Goal: Information Seeking & Learning: Check status

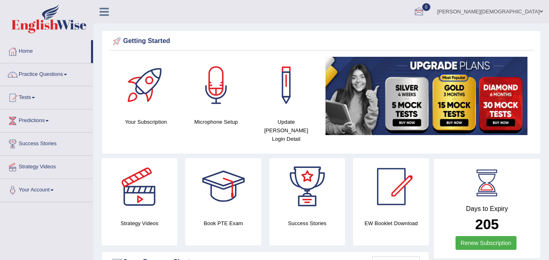
click at [425, 7] on div at bounding box center [419, 12] width 12 height 12
click at [431, 23] on ul "See All Alerts" at bounding box center [370, 35] width 122 height 24
click at [425, 7] on div at bounding box center [419, 12] width 12 height 12
click at [0, 0] on ul "See All Alerts" at bounding box center [0, 0] width 0 height 0
click at [425, 7] on div at bounding box center [419, 12] width 12 height 12
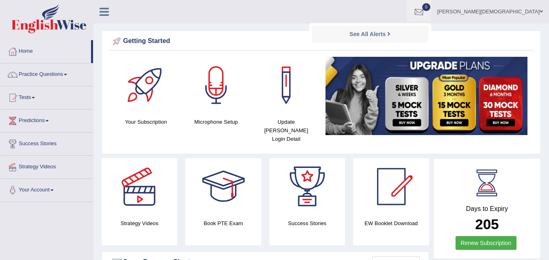
click at [431, 23] on ul "See All Alerts" at bounding box center [370, 35] width 122 height 24
click at [425, 7] on div at bounding box center [419, 12] width 12 height 12
click at [386, 32] on strong "See All Alerts" at bounding box center [367, 34] width 36 height 6
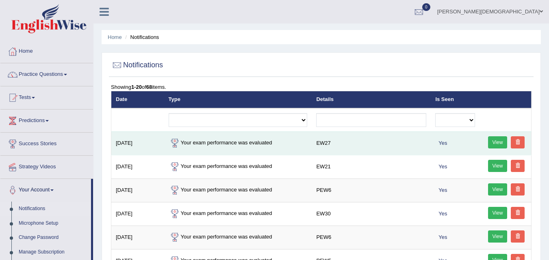
click at [497, 140] on link "View" at bounding box center [497, 142] width 19 height 12
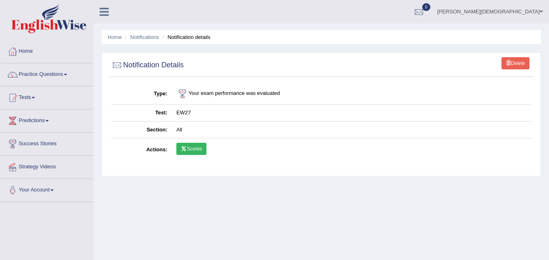
click at [191, 151] on link "Scores" at bounding box center [191, 149] width 30 height 12
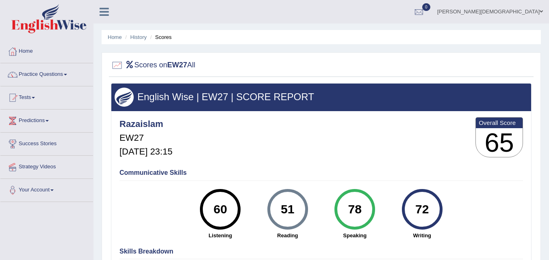
scroll to position [9, 0]
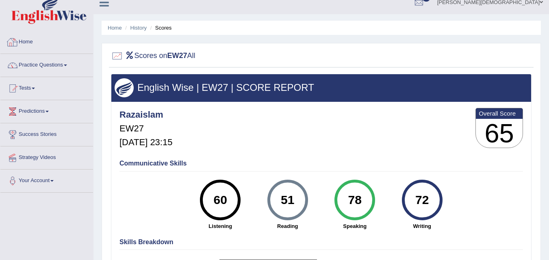
click at [7, 35] on link "Home" at bounding box center [46, 41] width 93 height 20
click at [7, 35] on link "Home" at bounding box center [45, 41] width 91 height 20
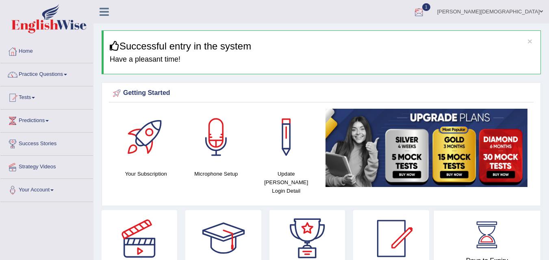
click at [425, 8] on div at bounding box center [419, 12] width 12 height 12
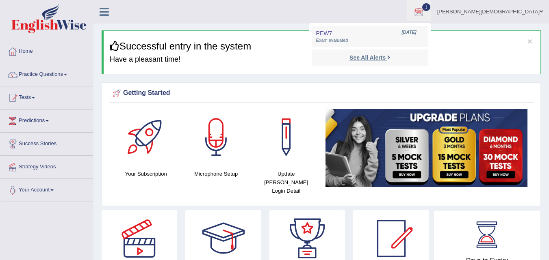
click at [386, 58] on strong "See All Alerts" at bounding box center [367, 57] width 36 height 6
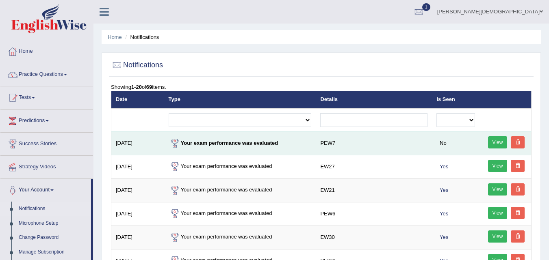
click at [499, 139] on link "View" at bounding box center [497, 142] width 19 height 12
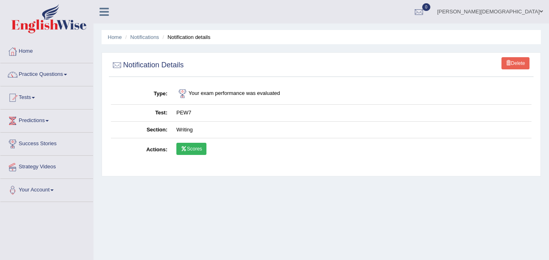
click at [197, 145] on link "Scores" at bounding box center [191, 149] width 30 height 12
click at [25, 43] on link "Home" at bounding box center [46, 50] width 93 height 20
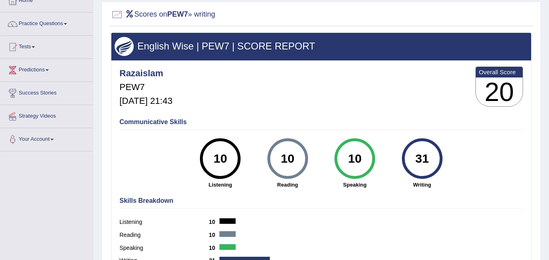
scroll to position [76, 0]
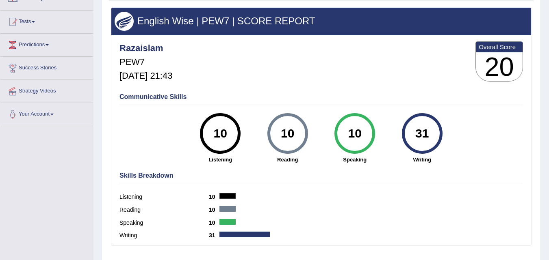
drag, startPoint x: 547, startPoint y: 143, endPoint x: 549, endPoint y: 91, distance: 51.6
click at [548, 95] on html "Toggle navigation Home Practice Questions Speaking Practice Read Aloud Repeat S…" at bounding box center [274, 54] width 549 height 260
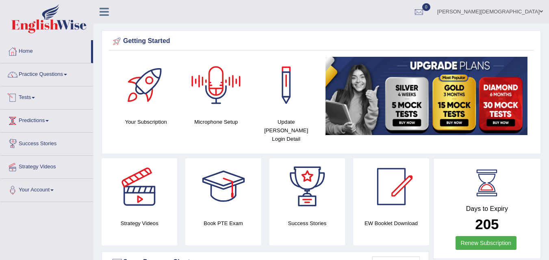
click at [24, 89] on link "Tests" at bounding box center [46, 97] width 93 height 20
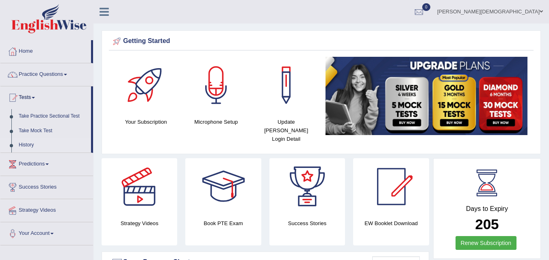
click at [24, 145] on link "History" at bounding box center [53, 145] width 76 height 15
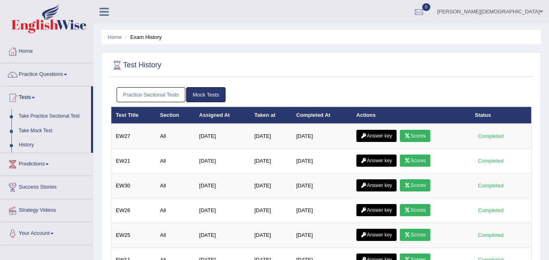
click at [160, 88] on link "Practice Sectional Tests" at bounding box center [151, 94] width 69 height 15
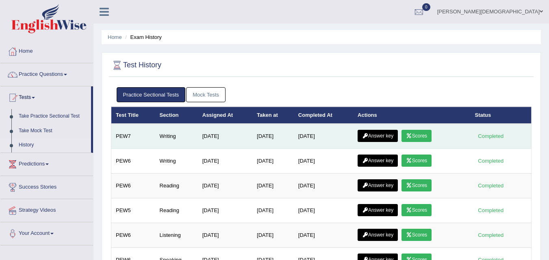
click at [391, 131] on link "Answer key" at bounding box center [377, 136] width 40 height 12
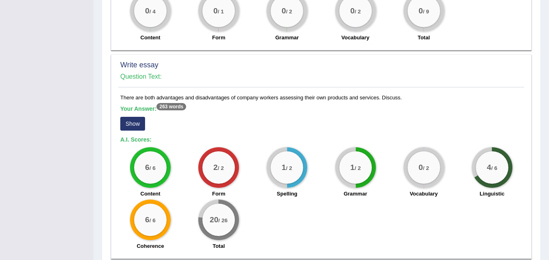
scroll to position [538, 0]
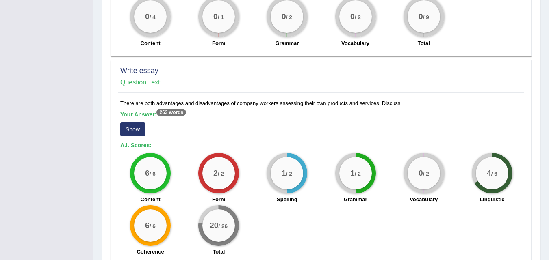
drag, startPoint x: 547, startPoint y: 218, endPoint x: 550, endPoint y: 197, distance: 21.8
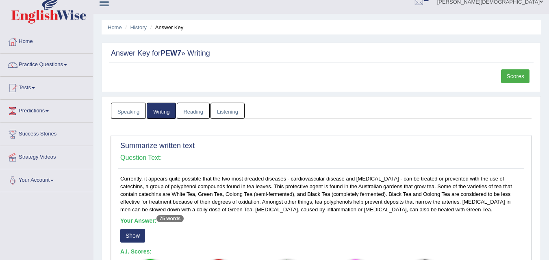
scroll to position [0, 0]
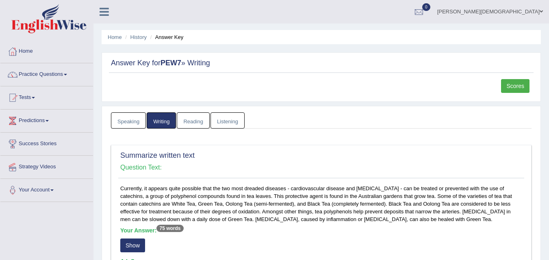
click at [222, 121] on link "Listening" at bounding box center [227, 121] width 34 height 17
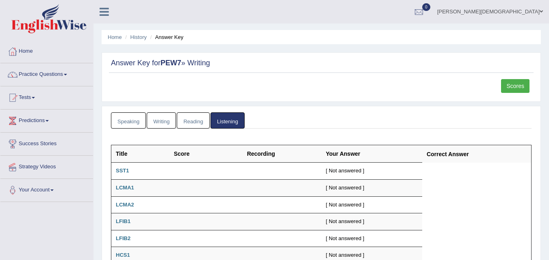
click at [196, 119] on link "Reading" at bounding box center [193, 121] width 32 height 17
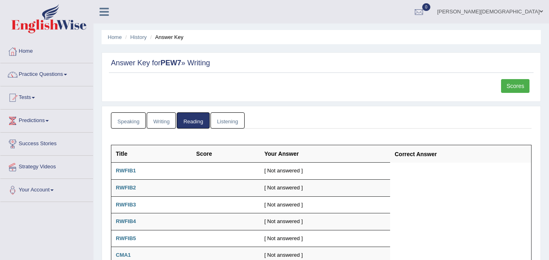
click at [123, 121] on link "Speaking" at bounding box center [128, 121] width 35 height 17
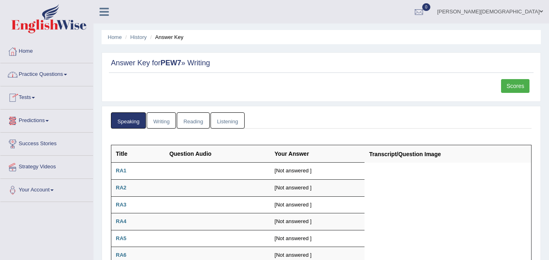
click at [22, 47] on link "Home" at bounding box center [46, 50] width 93 height 20
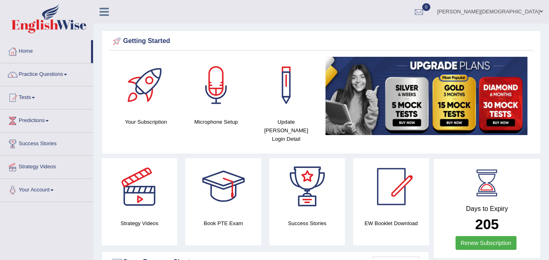
click at [533, 11] on link "[PERSON_NAME][DEMOGRAPHIC_DATA]" at bounding box center [490, 10] width 118 height 21
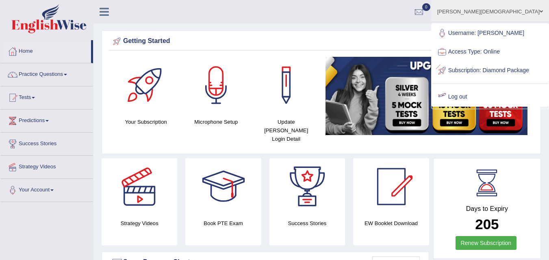
click at [480, 97] on link "Log out" at bounding box center [490, 97] width 116 height 19
